Goal: Book appointment/travel/reservation

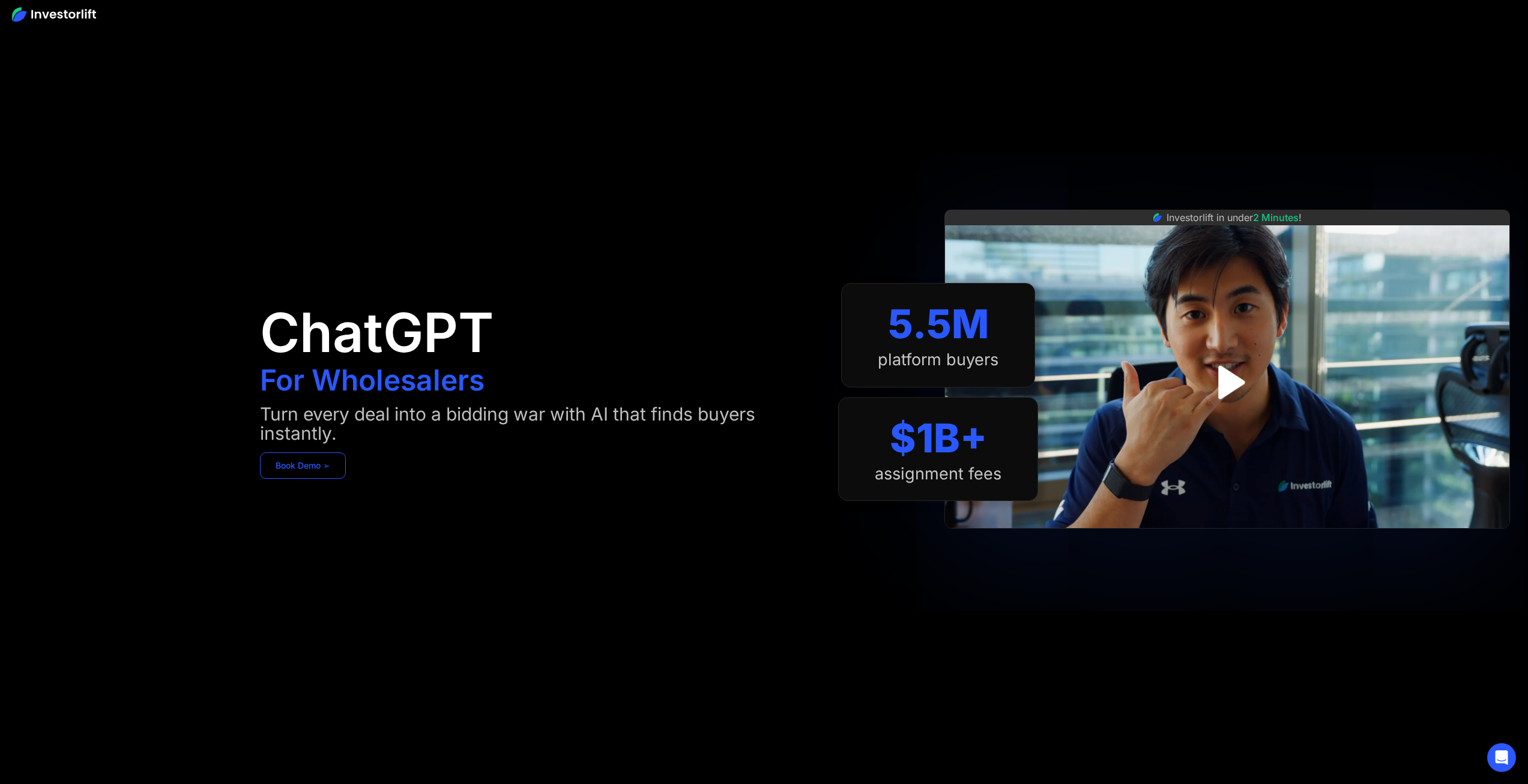
click at [322, 465] on link "Book Demo ➢" at bounding box center [303, 465] width 86 height 26
